Goal: Complete application form

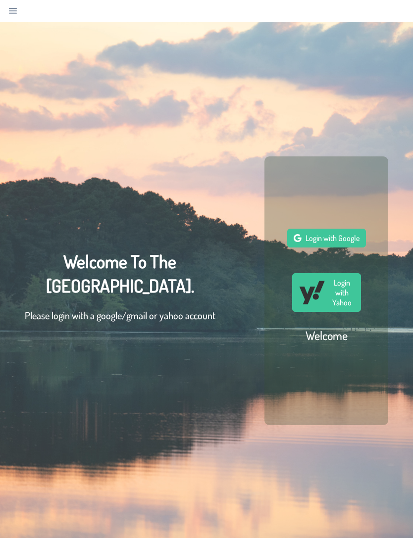
click at [335, 243] on span "Login with Google" at bounding box center [332, 238] width 54 height 10
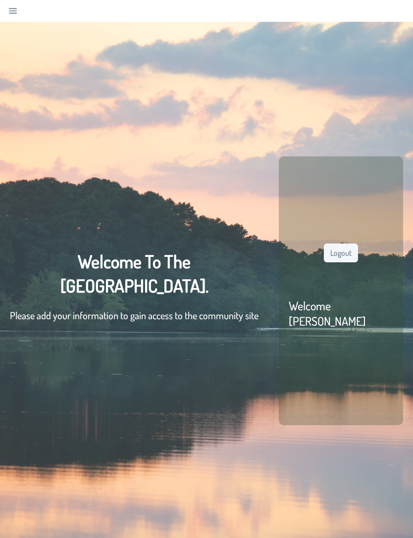
click at [204, 309] on div "Welcome To The [GEOGRAPHIC_DATA] Community. Please add your information to gain…" at bounding box center [134, 290] width 248 height 83
click at [15, 15] on link "Navigation" at bounding box center [13, 11] width 14 height 14
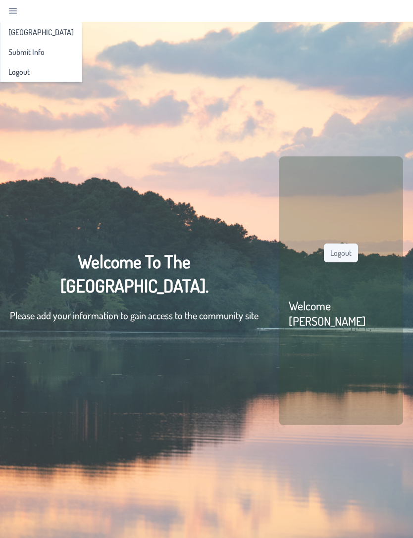
click at [21, 36] on span "[GEOGRAPHIC_DATA]" at bounding box center [40, 32] width 65 height 8
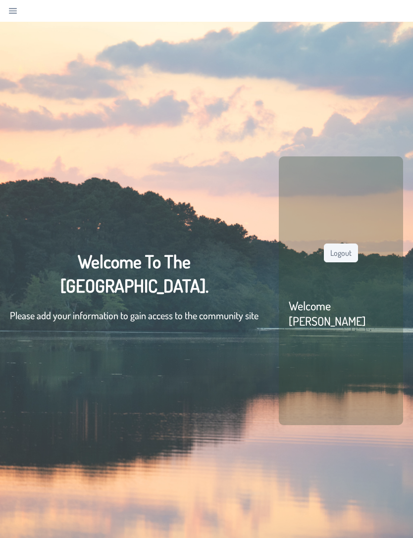
click at [397, 231] on div "Logout Welcome [PERSON_NAME]" at bounding box center [341, 290] width 124 height 269
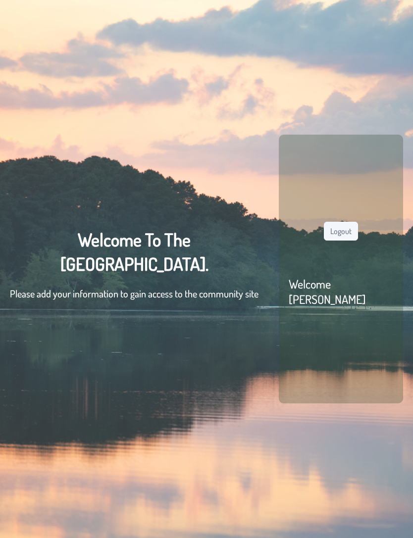
click at [349, 240] on button "Logout" at bounding box center [341, 231] width 34 height 19
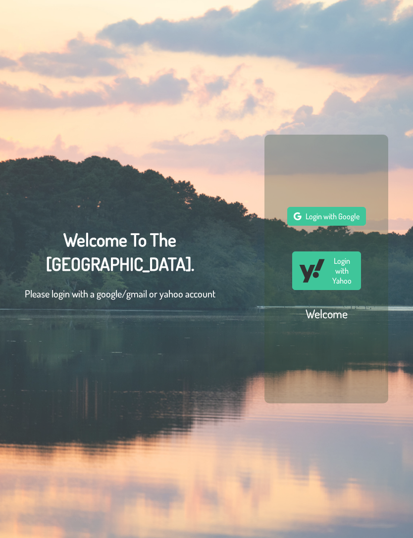
click at [344, 221] on span "Login with Google" at bounding box center [332, 216] width 54 height 10
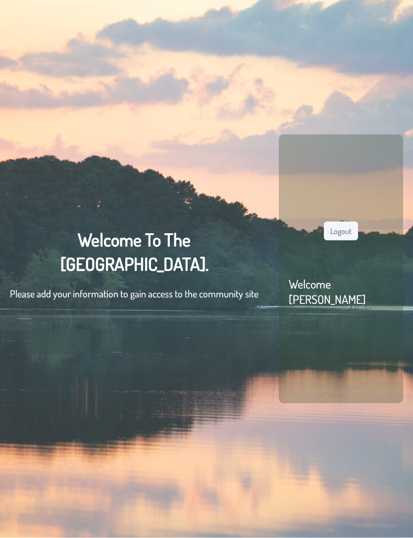
scroll to position [0, 0]
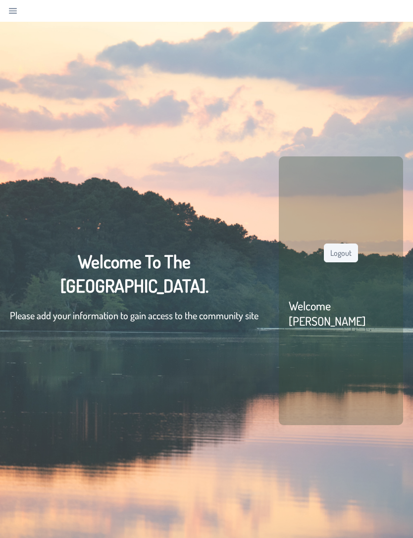
click at [389, 121] on div "Welcome To The [GEOGRAPHIC_DATA] Community. Please add your information to gain…" at bounding box center [206, 291] width 413 height 538
click at [402, 92] on div "Welcome To The [GEOGRAPHIC_DATA] Community. Please add your information to gain…" at bounding box center [206, 291] width 413 height 538
click at [224, 323] on p "Please add your information to gain access to the community site" at bounding box center [134, 315] width 248 height 15
click at [173, 288] on div "Welcome To The [GEOGRAPHIC_DATA] Community. Please add your information to gain…" at bounding box center [134, 290] width 248 height 83
click at [176, 311] on div "Welcome To The [GEOGRAPHIC_DATA] Community. Please add your information to gain…" at bounding box center [134, 290] width 248 height 83
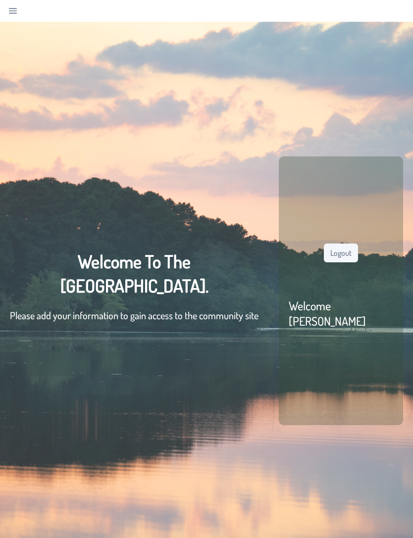
click at [218, 323] on p "Please add your information to gain access to the community site" at bounding box center [134, 315] width 248 height 15
click at [240, 348] on div "Welcome To The [GEOGRAPHIC_DATA] Community. Please add your information to gain…" at bounding box center [206, 291] width 413 height 538
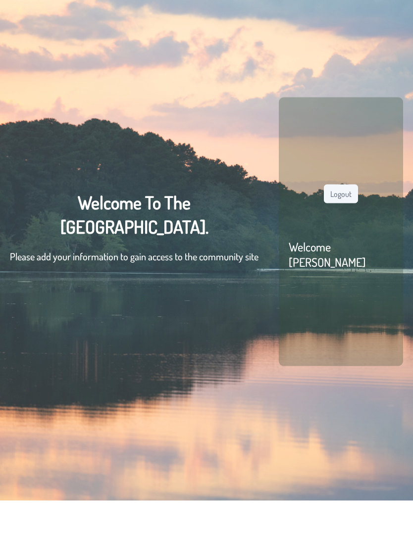
scroll to position [22, 0]
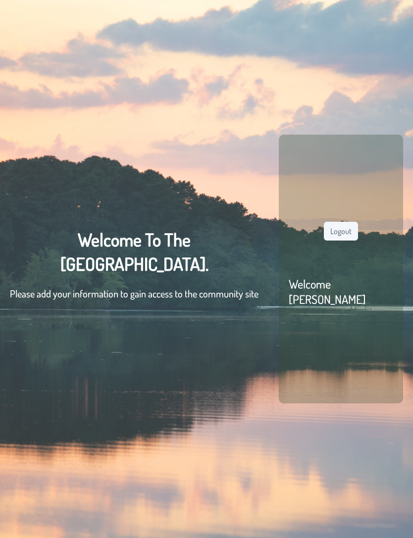
click at [328, 489] on div "Welcome To The [GEOGRAPHIC_DATA] Community. Please add your information to gain…" at bounding box center [206, 269] width 413 height 538
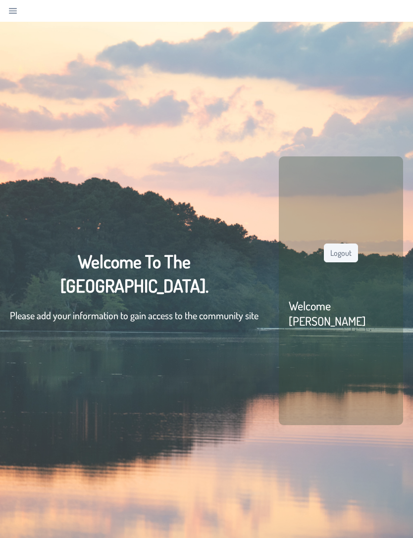
click at [17, 11] on link "Navigation" at bounding box center [13, 11] width 14 height 14
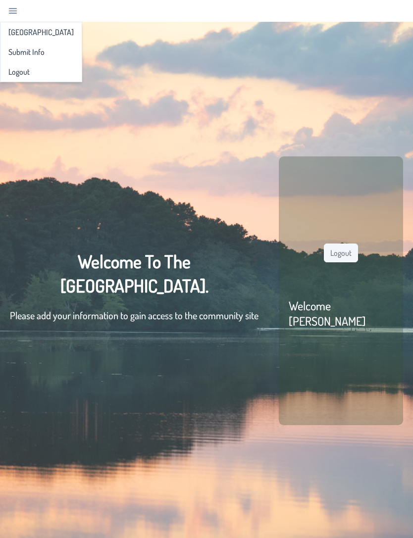
click at [26, 56] on span "Submit Info" at bounding box center [26, 52] width 36 height 8
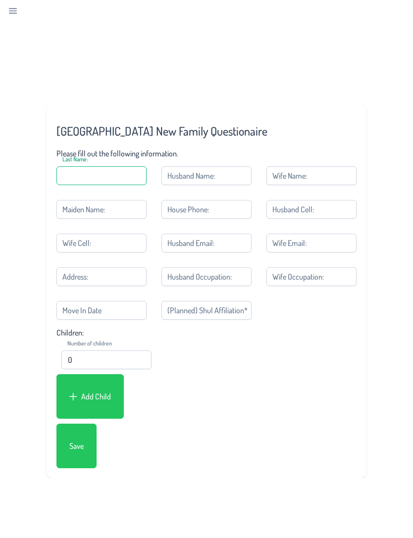
click at [127, 175] on input "Last Name:" at bounding box center [101, 175] width 90 height 19
type input "[PERSON_NAME]"
click at [128, 206] on input "Maiden Name:" at bounding box center [101, 209] width 90 height 19
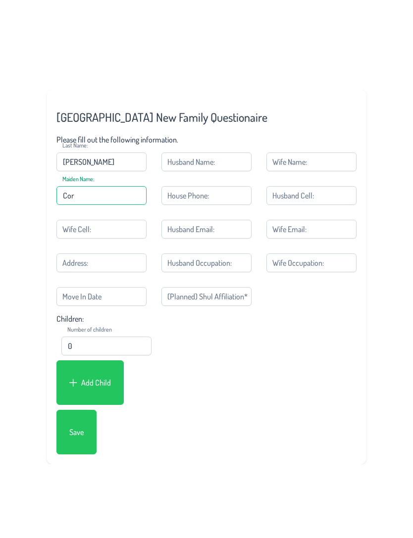
scroll to position [14, 0]
type input "Corlin"
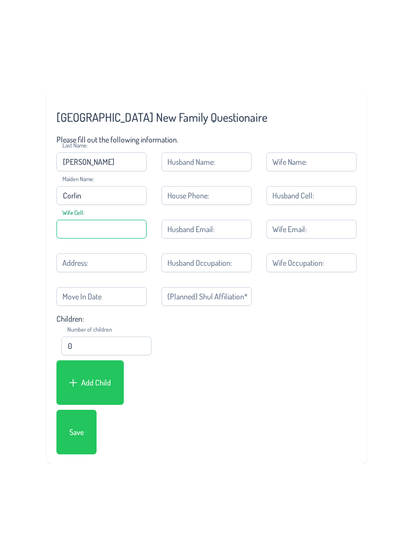
click at [116, 228] on input "Wife Cell:" at bounding box center [101, 229] width 90 height 19
type input "[PHONE_NUMBER]"
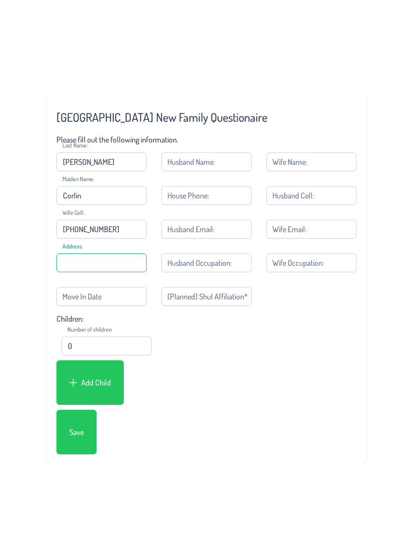
click at [134, 267] on input "Address:" at bounding box center [101, 262] width 90 height 19
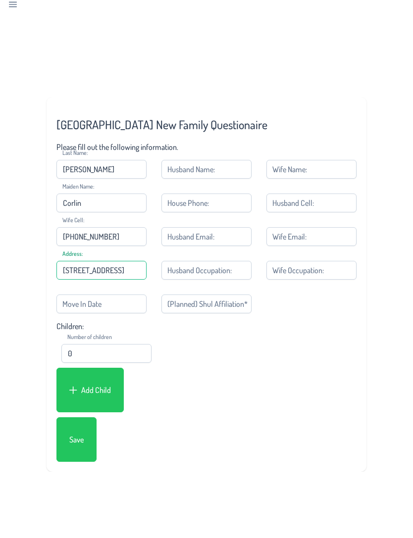
scroll to position [1, 0]
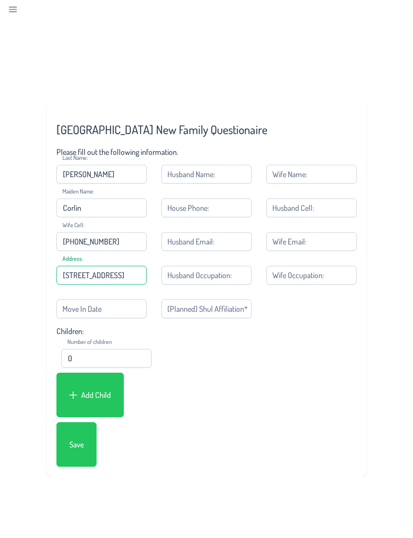
type input "[STREET_ADDRESS]"
click at [239, 168] on input "Husband Name:" at bounding box center [206, 174] width 90 height 19
type input "[PERSON_NAME]"
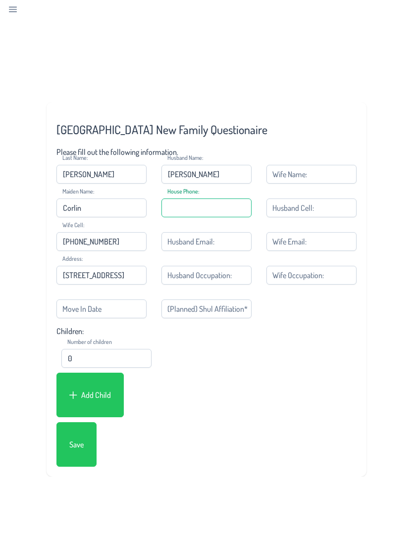
click at [220, 211] on input "House Phone:" at bounding box center [206, 207] width 90 height 19
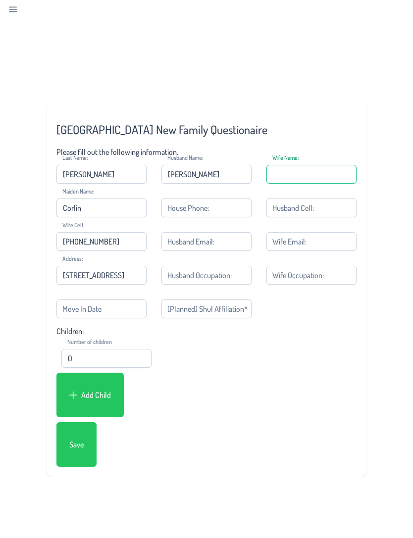
click at [319, 170] on input "Wife Name:" at bounding box center [311, 174] width 90 height 19
type input "[PERSON_NAME]"
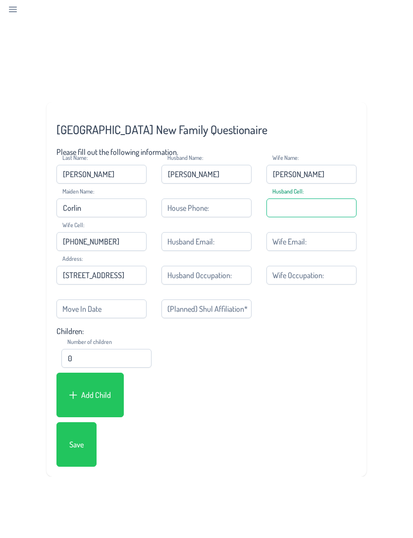
click at [323, 203] on input "Husband Cell:" at bounding box center [311, 207] width 90 height 19
type input "[PHONE_NUMBER]"
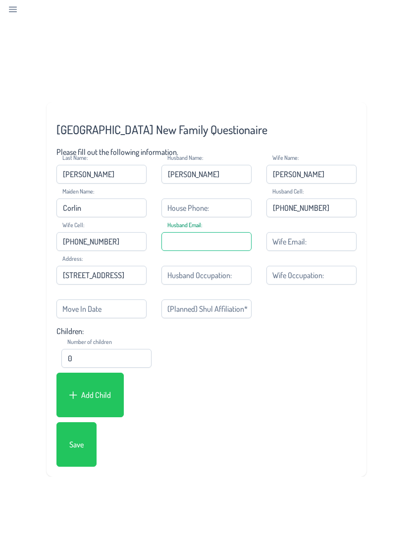
click at [208, 243] on input "Husband Email:" at bounding box center [206, 241] width 90 height 19
type input "[EMAIL_ADDRESS][DOMAIN_NAME]"
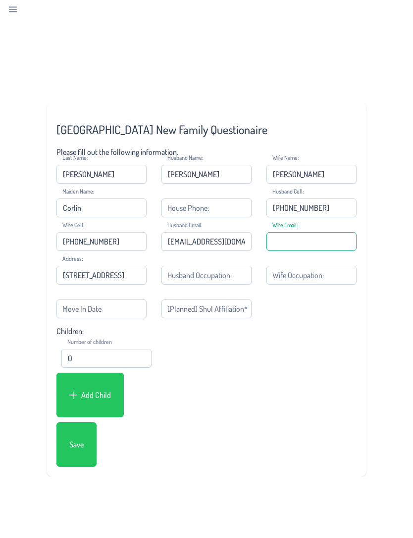
click at [322, 241] on input "Wife Email:" at bounding box center [311, 241] width 90 height 19
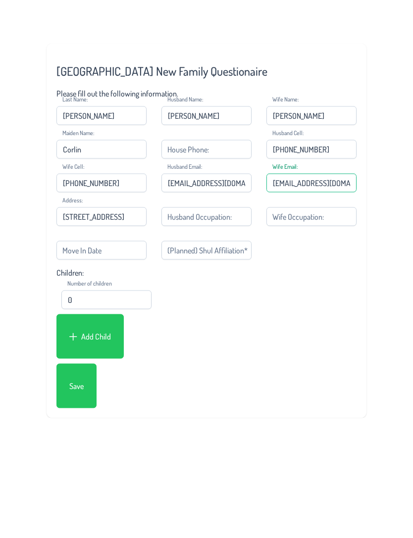
type input "[EMAIL_ADDRESS][DOMAIN_NAME]"
click at [133, 349] on input "0" at bounding box center [106, 358] width 90 height 19
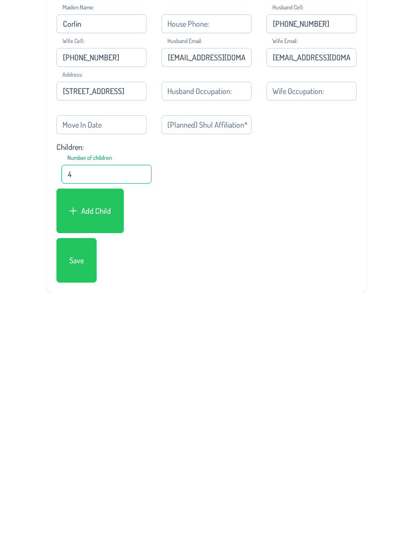
scroll to position [22, 0]
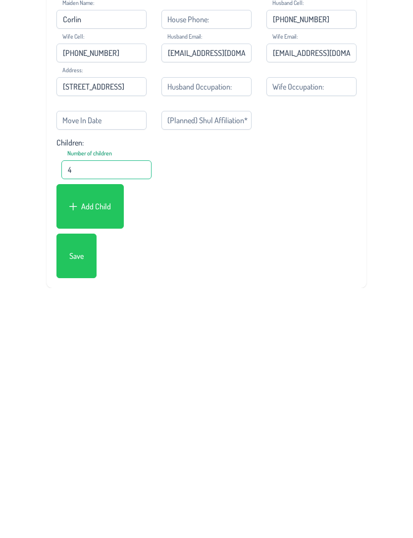
type input "4"
click at [82, 415] on button "Save" at bounding box center [76, 424] width 27 height 19
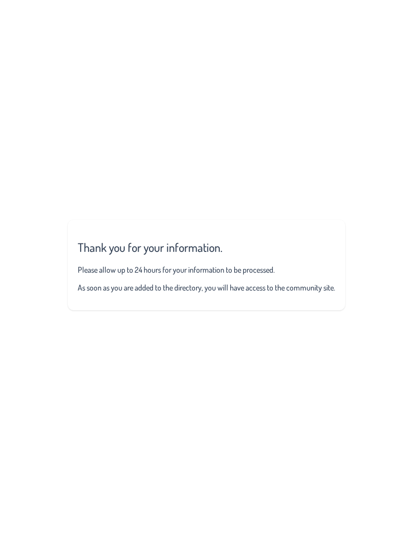
scroll to position [0, 0]
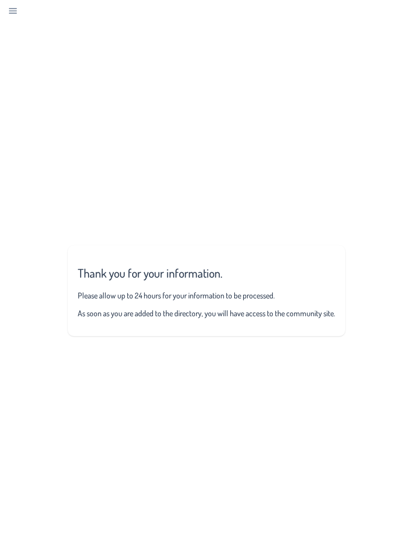
click at [15, 14] on icon "Navigation" at bounding box center [13, 11] width 8 height 8
click at [22, 56] on span "Submit Info" at bounding box center [26, 52] width 36 height 8
